Goal: Find specific page/section: Find specific page/section

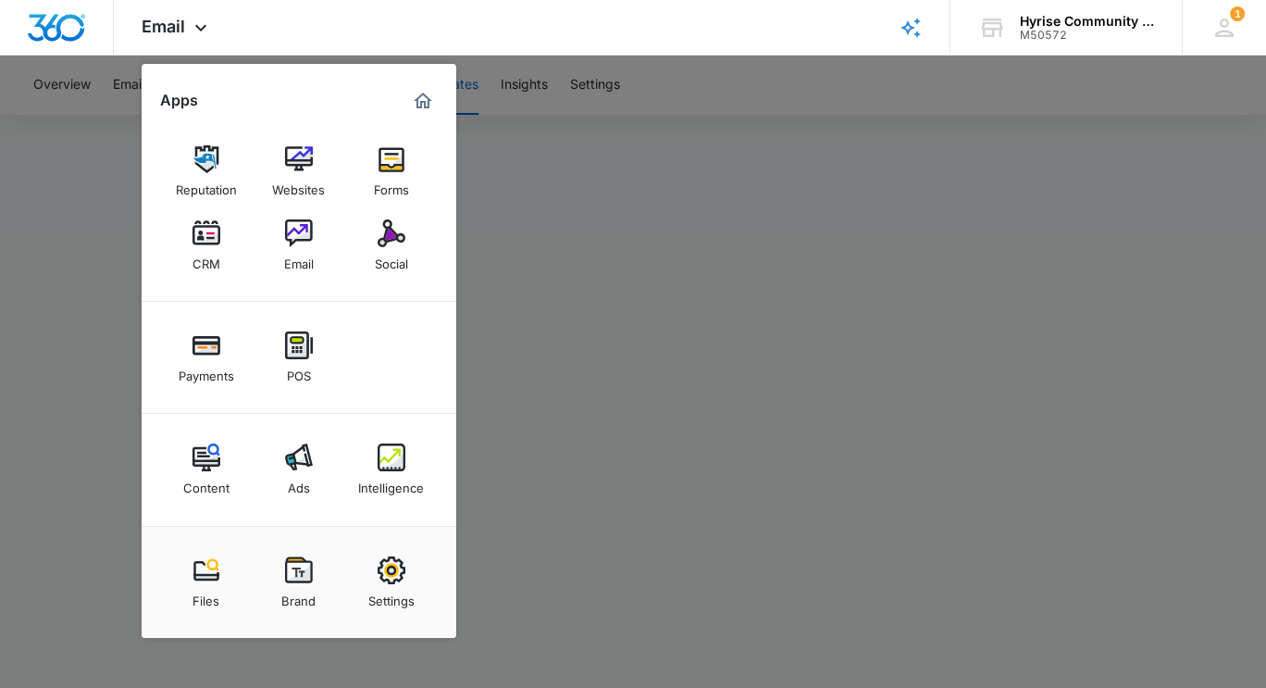
click at [1197, 298] on div at bounding box center [633, 344] width 1266 height 688
